Goal: Task Accomplishment & Management: Complete application form

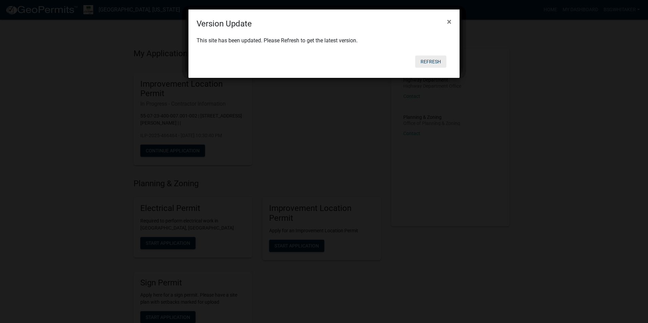
click at [432, 60] on button "Refresh" at bounding box center [430, 62] width 31 height 12
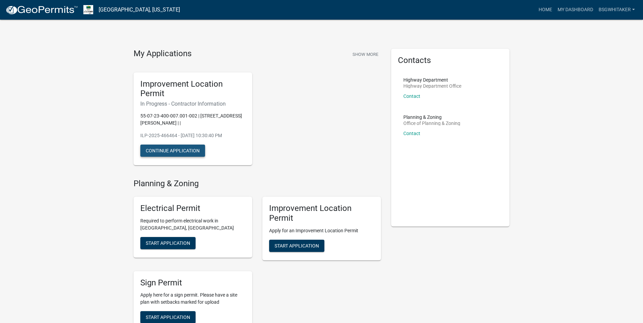
click at [166, 148] on button "Continue Application" at bounding box center [172, 151] width 65 height 12
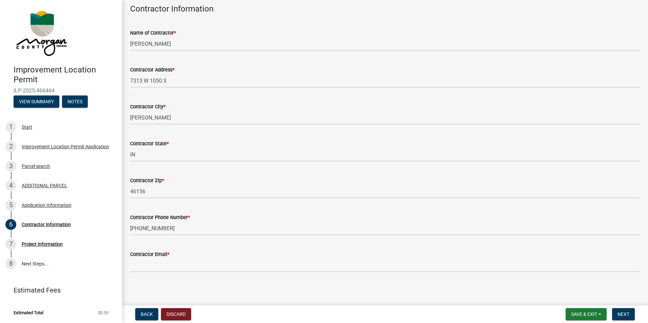
scroll to position [35, 0]
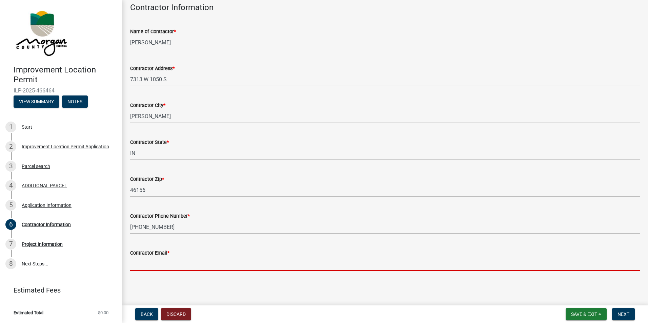
click at [170, 264] on input "Contractor Email *" at bounding box center [385, 264] width 510 height 14
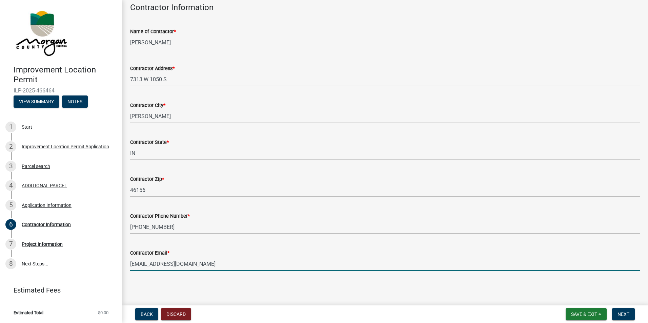
type input "[EMAIL_ADDRESS][DOMAIN_NAME]"
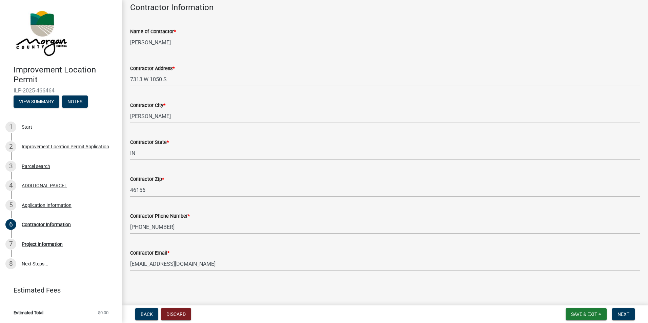
click at [298, 288] on main "Contractor Information share Share Contractor Information Name of Contractor * …" at bounding box center [385, 151] width 526 height 303
click at [621, 314] on span "Next" at bounding box center [624, 314] width 12 height 5
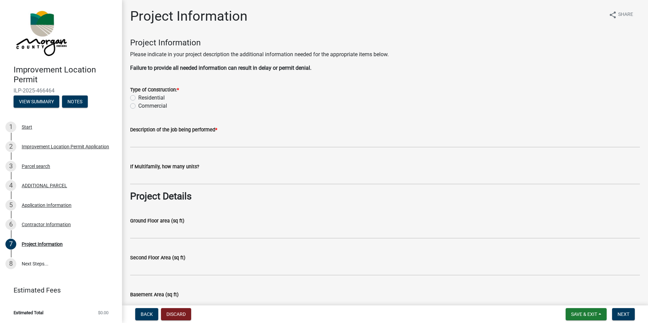
click at [138, 98] on label "Residential" at bounding box center [151, 98] width 26 height 8
click at [138, 98] on input "Residential" at bounding box center [140, 96] width 4 height 4
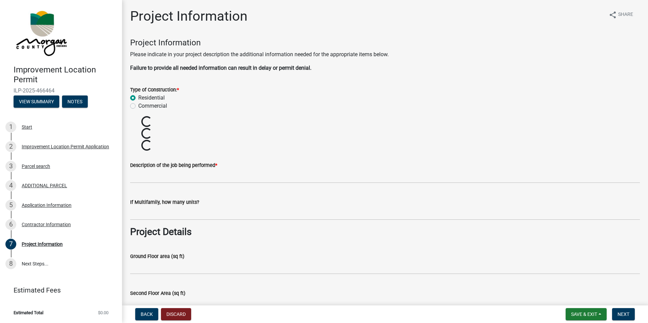
radio input "true"
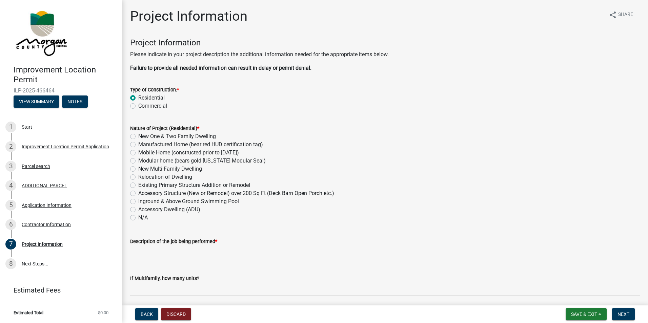
click at [138, 138] on label "New One & Two Family Dwelling" at bounding box center [177, 137] width 78 height 8
click at [138, 137] on input "New One & Two Family Dwelling" at bounding box center [140, 135] width 4 height 4
radio input "true"
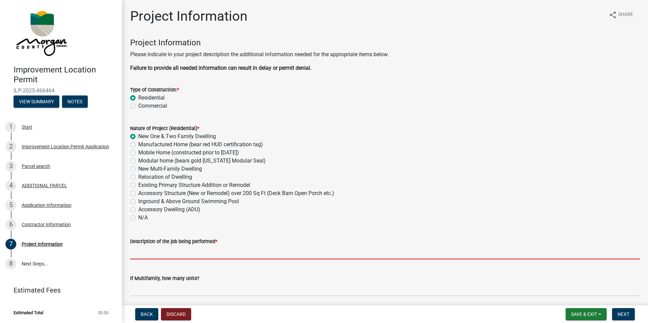
click at [198, 249] on input "Description of the job being performed *" at bounding box center [385, 253] width 510 height 14
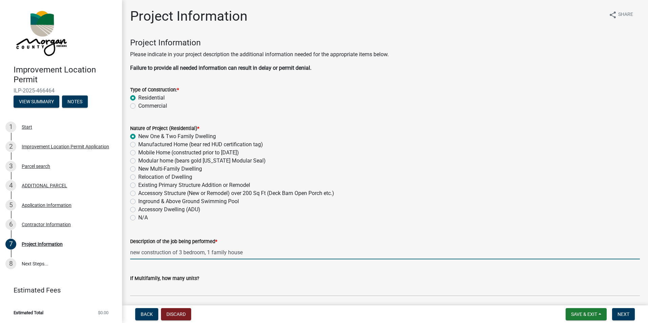
type input "new construction of 3 bedroom, 1 family house"
click at [264, 244] on div "Description of the job being performed *" at bounding box center [385, 242] width 510 height 8
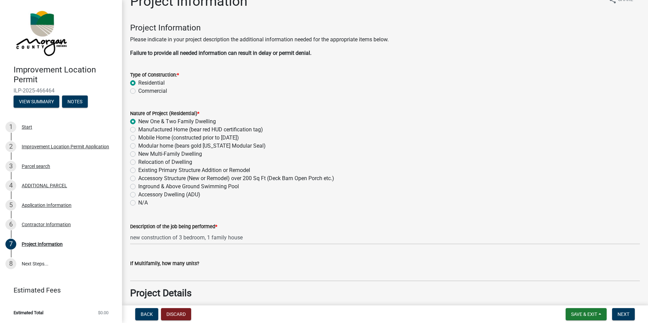
scroll to position [34, 0]
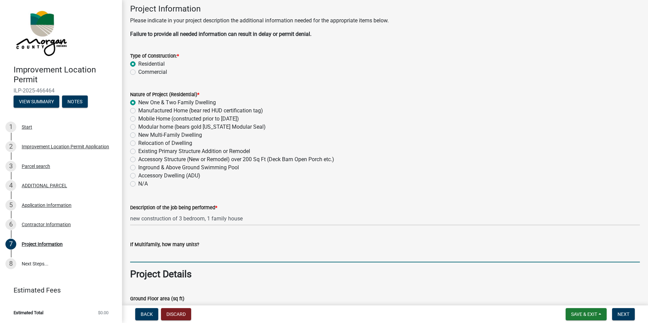
click at [159, 256] on input "text" at bounding box center [385, 256] width 510 height 14
type input "0"
click at [267, 293] on div "Ground Floor area (sq ft)" at bounding box center [385, 301] width 510 height 32
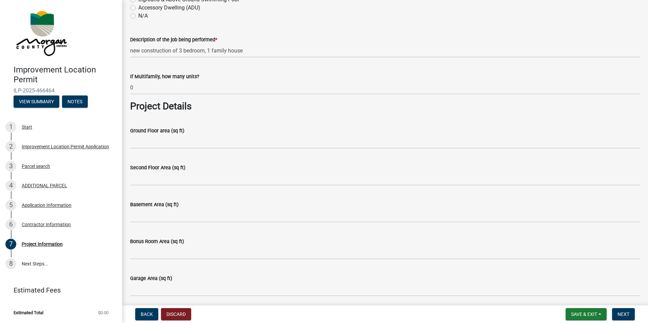
scroll to position [203, 0]
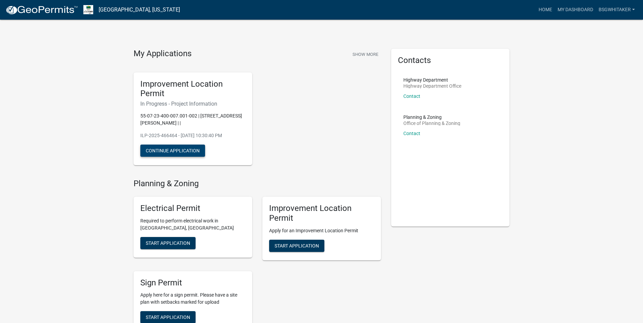
click at [159, 150] on button "Continue Application" at bounding box center [172, 151] width 65 height 12
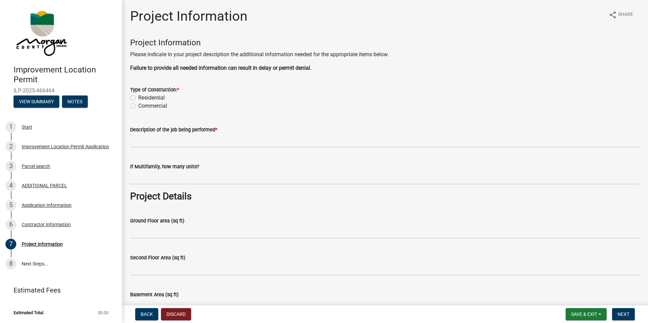
click at [138, 96] on label "Residential" at bounding box center [151, 98] width 26 height 8
click at [138, 96] on input "Residential" at bounding box center [140, 96] width 4 height 4
radio input "true"
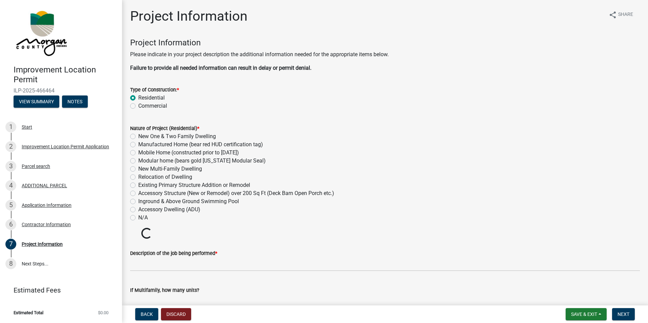
click at [138, 136] on label "New One & Two Family Dwelling" at bounding box center [177, 137] width 78 height 8
click at [138, 136] on input "New One & Two Family Dwelling" at bounding box center [140, 135] width 4 height 4
radio input "true"
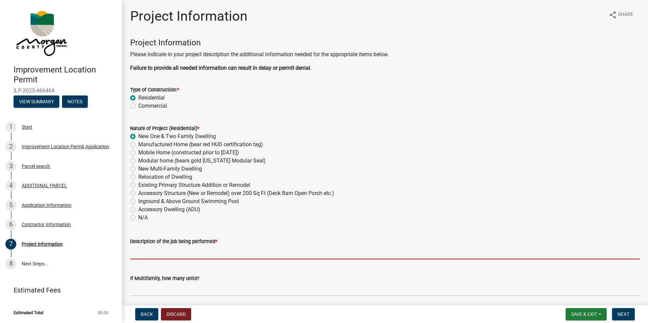
click at [172, 252] on input "Description of the job being performed *" at bounding box center [385, 253] width 510 height 14
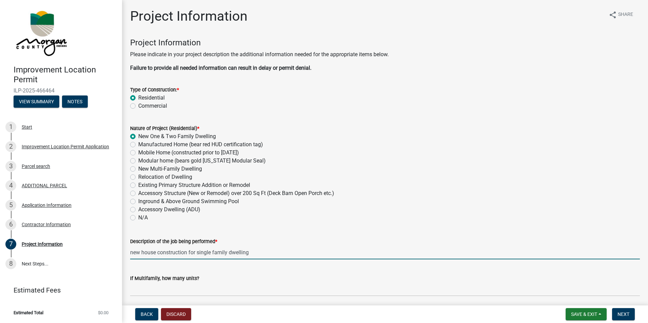
type input "new house construction for single family dwelling"
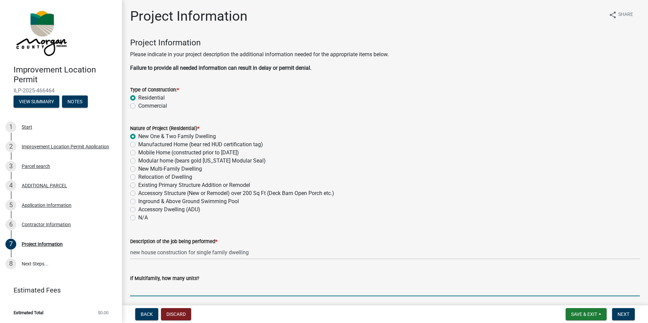
click at [172, 292] on input "text" at bounding box center [385, 290] width 510 height 14
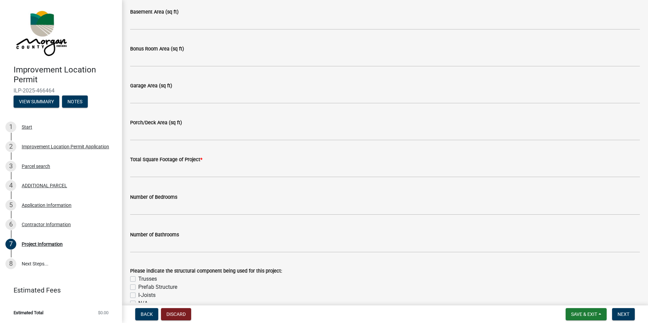
scroll to position [407, 0]
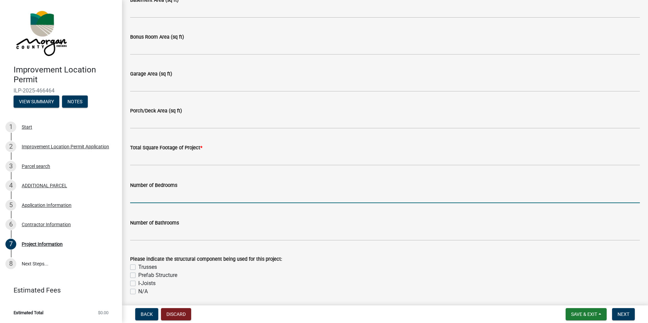
type input "0"
click at [242, 197] on input "text" at bounding box center [385, 196] width 510 height 14
type input "3"
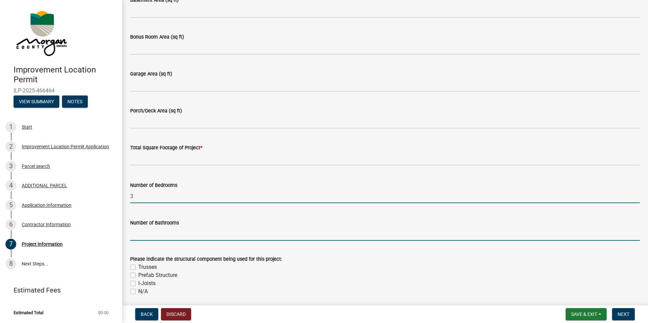
click at [193, 235] on input "text" at bounding box center [385, 234] width 510 height 14
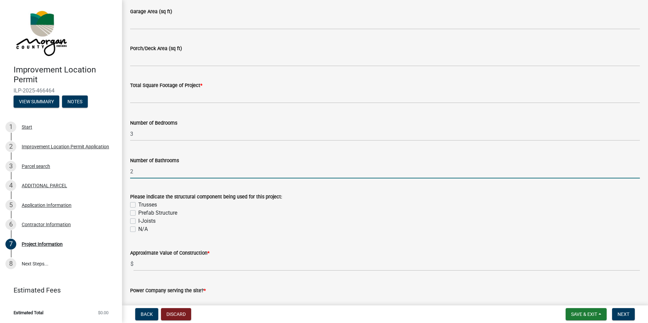
scroll to position [475, 0]
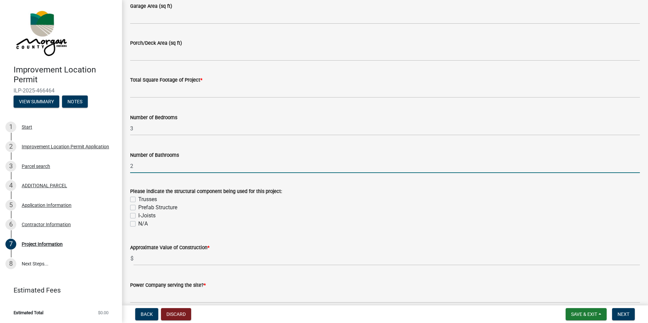
type input "2"
click at [138, 200] on label "Trusses" at bounding box center [147, 200] width 19 height 8
click at [138, 200] on input "Trusses" at bounding box center [140, 198] width 4 height 4
checkbox input "true"
checkbox input "false"
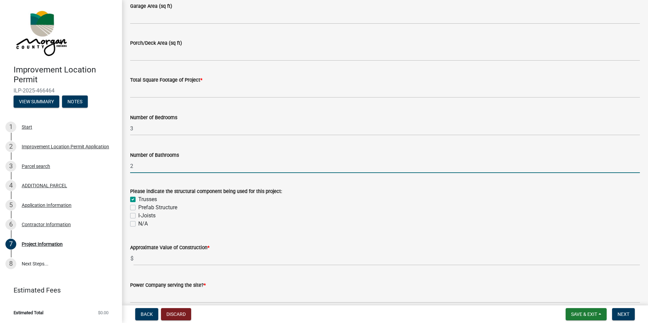
checkbox input "false"
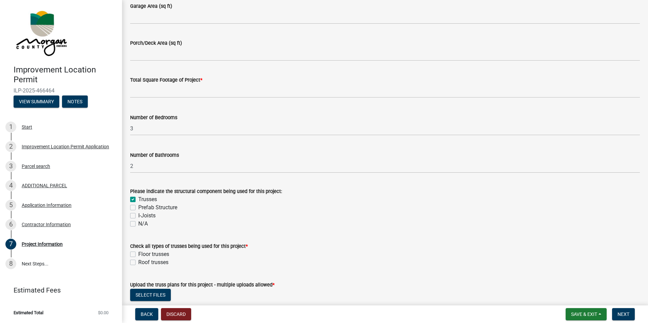
click at [138, 263] on label "Roof trusses" at bounding box center [153, 263] width 30 height 8
click at [138, 263] on input "Roof trusses" at bounding box center [140, 261] width 4 height 4
checkbox input "true"
checkbox input "false"
checkbox input "true"
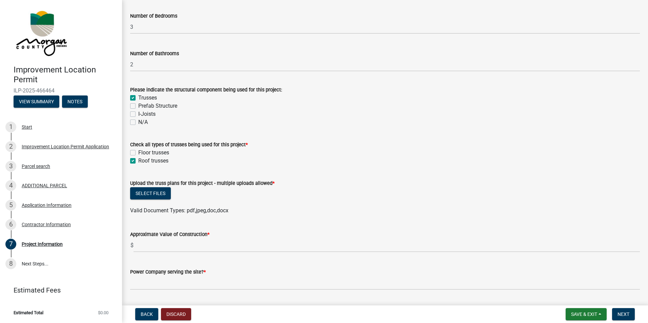
scroll to position [610, 0]
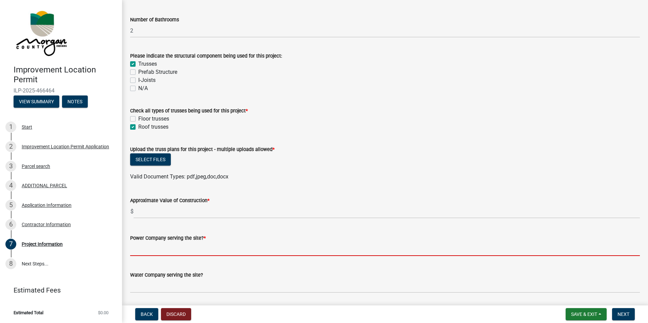
click at [293, 250] on input "Power Company serving the site? *" at bounding box center [385, 249] width 510 height 14
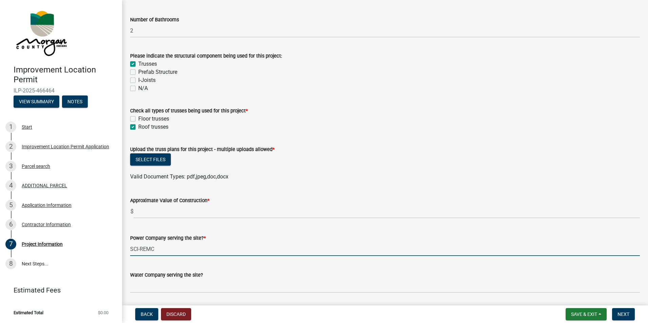
type input "SCI-REMC"
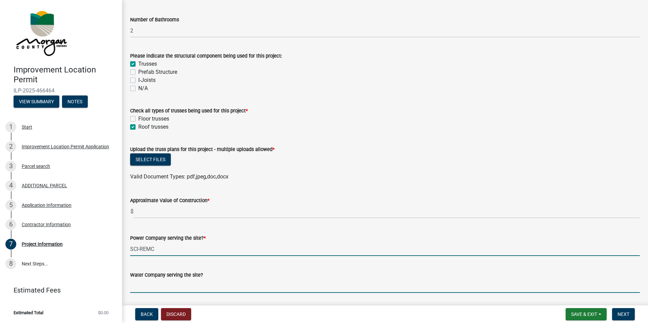
click at [169, 287] on input "Water Company serving the site?" at bounding box center [385, 286] width 510 height 14
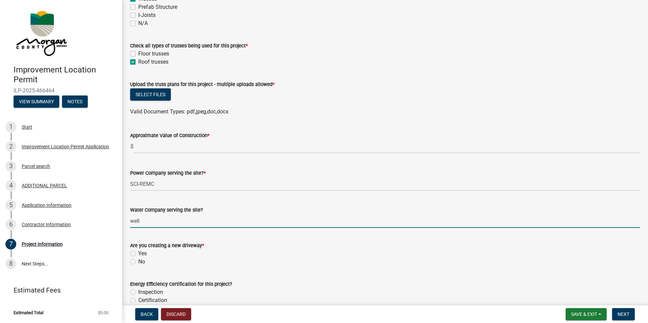
scroll to position [678, 0]
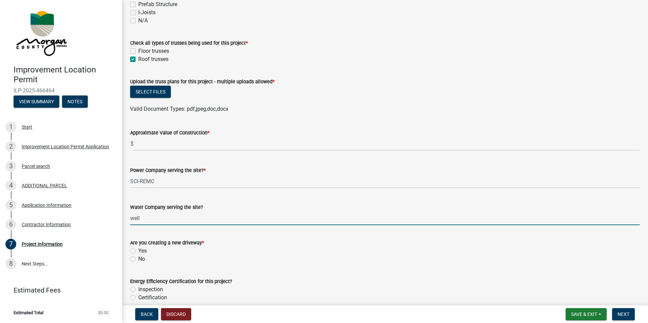
type input "well"
click at [138, 259] on label "No" at bounding box center [141, 259] width 7 height 8
click at [138, 259] on input "No" at bounding box center [140, 257] width 4 height 4
radio input "true"
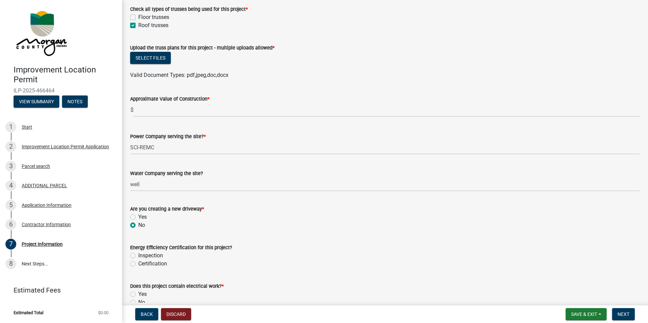
scroll to position [746, 0]
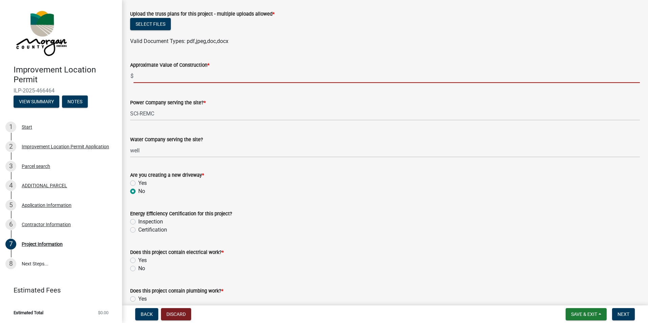
click at [219, 75] on input "text" at bounding box center [387, 76] width 506 height 14
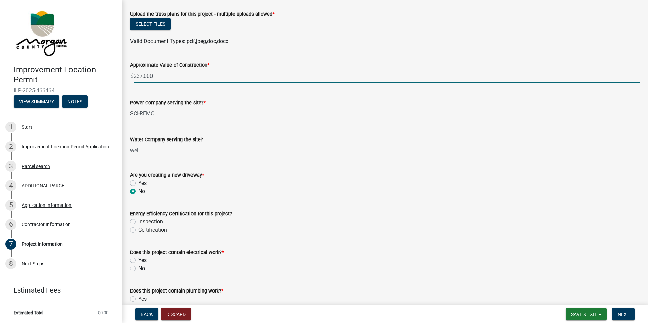
scroll to position [780, 0]
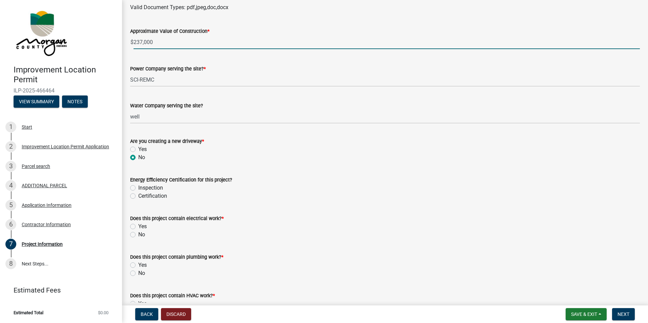
type input "237000"
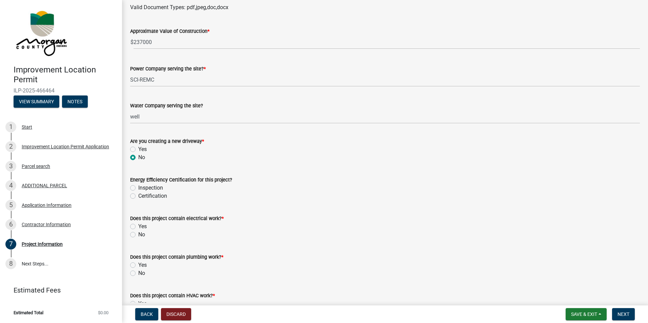
drag, startPoint x: 131, startPoint y: 227, endPoint x: 153, endPoint y: 226, distance: 22.0
click at [138, 227] on label "Yes" at bounding box center [142, 227] width 8 height 8
click at [138, 227] on input "Yes" at bounding box center [140, 225] width 4 height 4
radio input "true"
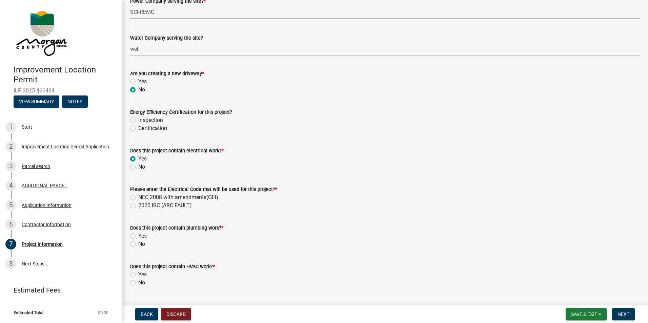
scroll to position [881, 0]
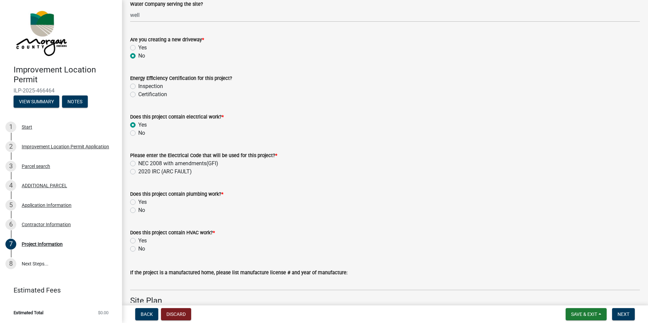
click at [138, 202] on label "Yes" at bounding box center [142, 202] width 8 height 8
click at [138, 202] on input "Yes" at bounding box center [140, 200] width 4 height 4
radio input "true"
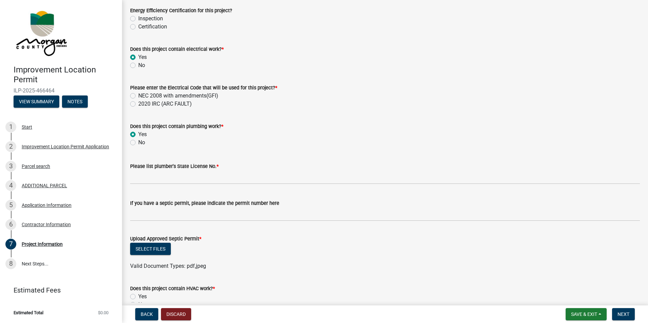
scroll to position [983, 0]
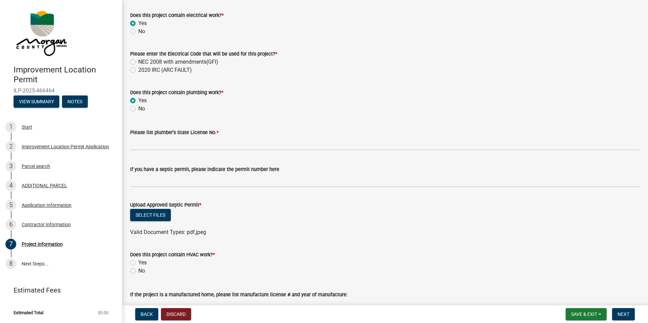
click at [138, 263] on label "Yes" at bounding box center [142, 263] width 8 height 8
click at [138, 263] on input "Yes" at bounding box center [140, 261] width 4 height 4
radio input "true"
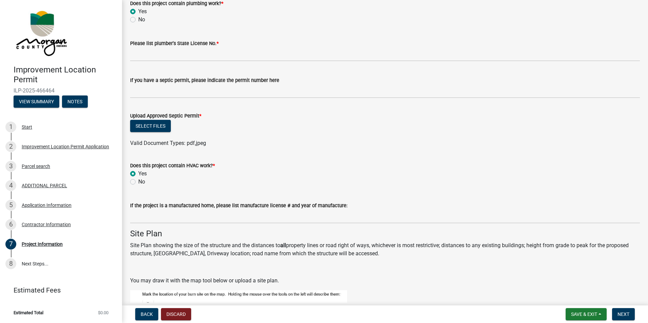
scroll to position [1060, 0]
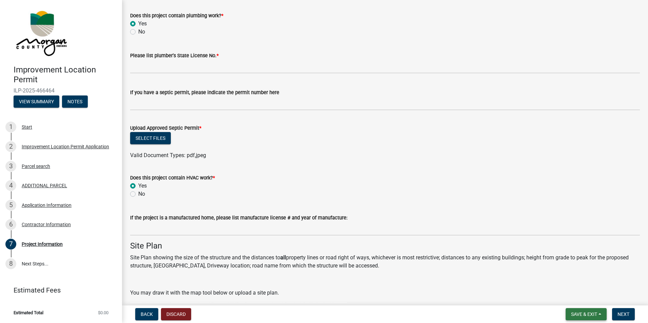
click at [579, 311] on button "Save & Exit" at bounding box center [586, 314] width 41 height 12
click at [567, 280] on button "Save" at bounding box center [580, 281] width 54 height 16
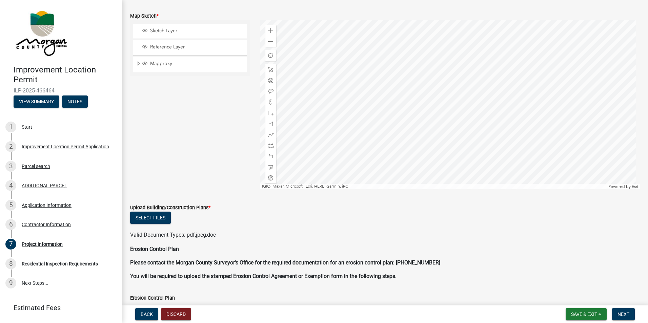
scroll to position [1424, 0]
click at [151, 217] on button "Select files" at bounding box center [150, 217] width 41 height 12
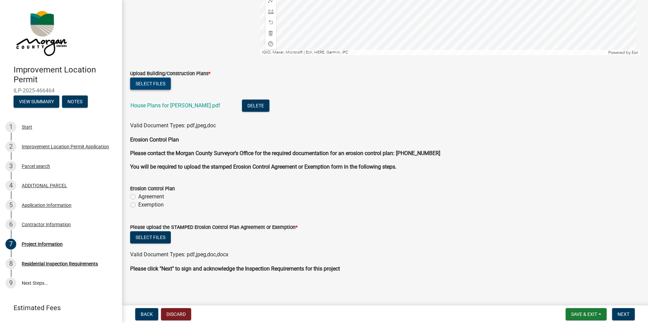
scroll to position [1559, 0]
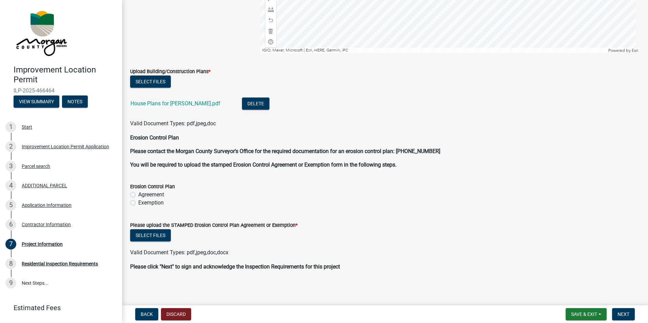
click at [138, 203] on label "Exemption" at bounding box center [150, 203] width 25 height 8
click at [138, 203] on input "Exemption" at bounding box center [140, 201] width 4 height 4
radio input "true"
click at [148, 235] on button "Select files" at bounding box center [150, 235] width 41 height 12
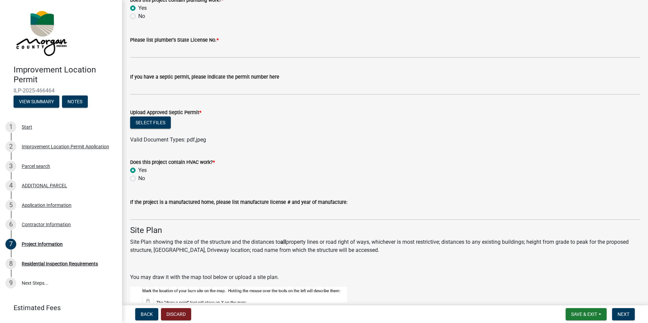
scroll to position [1042, 0]
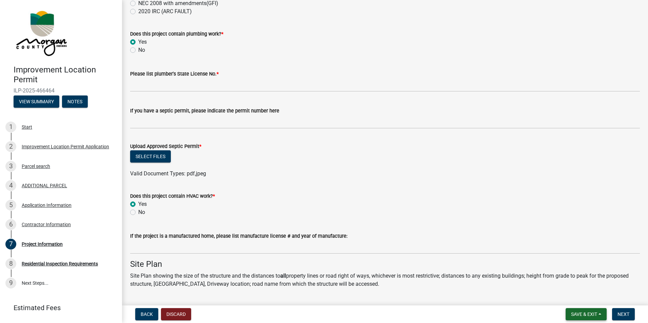
click at [572, 312] on span "Save & Exit" at bounding box center [584, 314] width 26 height 5
click at [566, 280] on button "Save" at bounding box center [580, 281] width 54 height 16
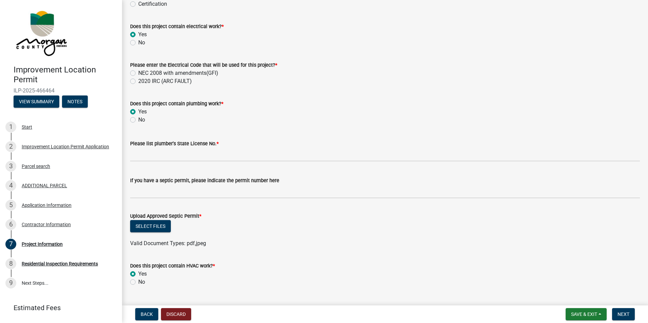
scroll to position [983, 0]
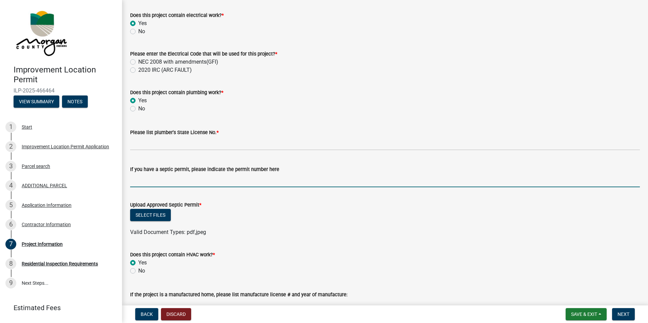
click at [237, 181] on input "If you have a septic permit, please indicate the permit number here" at bounding box center [385, 181] width 510 height 14
type input "25-082"
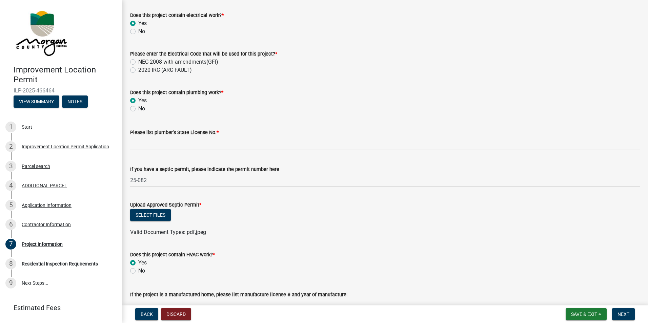
click at [255, 199] on form "Upload Approved Septic Permit * Select files Valid Document Types: pdf,jpeg" at bounding box center [385, 215] width 510 height 44
click at [582, 311] on button "Save & Exit" at bounding box center [586, 314] width 41 height 12
click at [566, 279] on button "Save" at bounding box center [580, 281] width 54 height 16
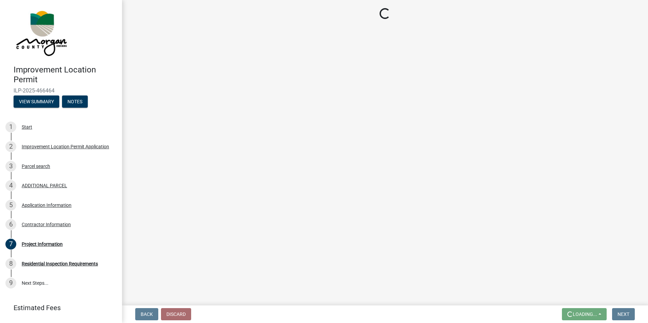
scroll to position [0, 0]
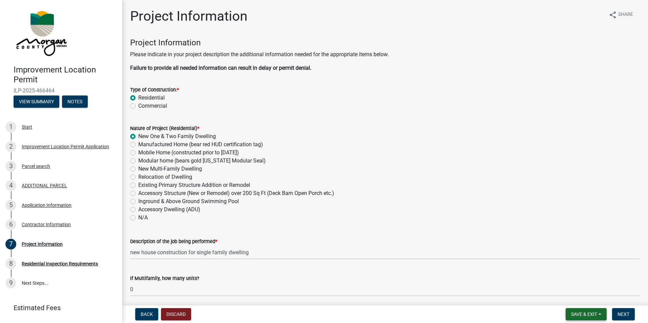
click at [580, 315] on span "Save & Exit" at bounding box center [584, 314] width 26 height 5
click at [565, 280] on button "Save" at bounding box center [580, 281] width 54 height 16
click at [581, 312] on span "Save & Exit" at bounding box center [584, 314] width 26 height 5
click at [571, 297] on button "Save & Exit" at bounding box center [580, 297] width 54 height 16
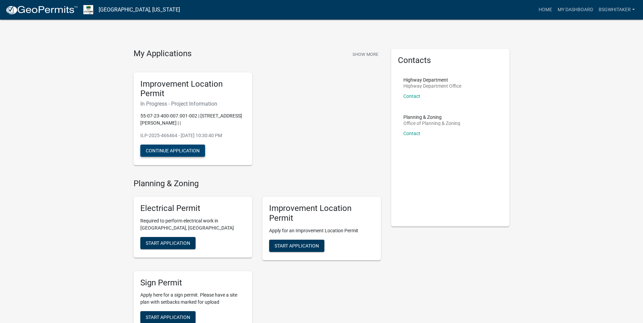
click at [177, 148] on button "Continue Application" at bounding box center [172, 151] width 65 height 12
